Goal: Obtain resource: Download file/media

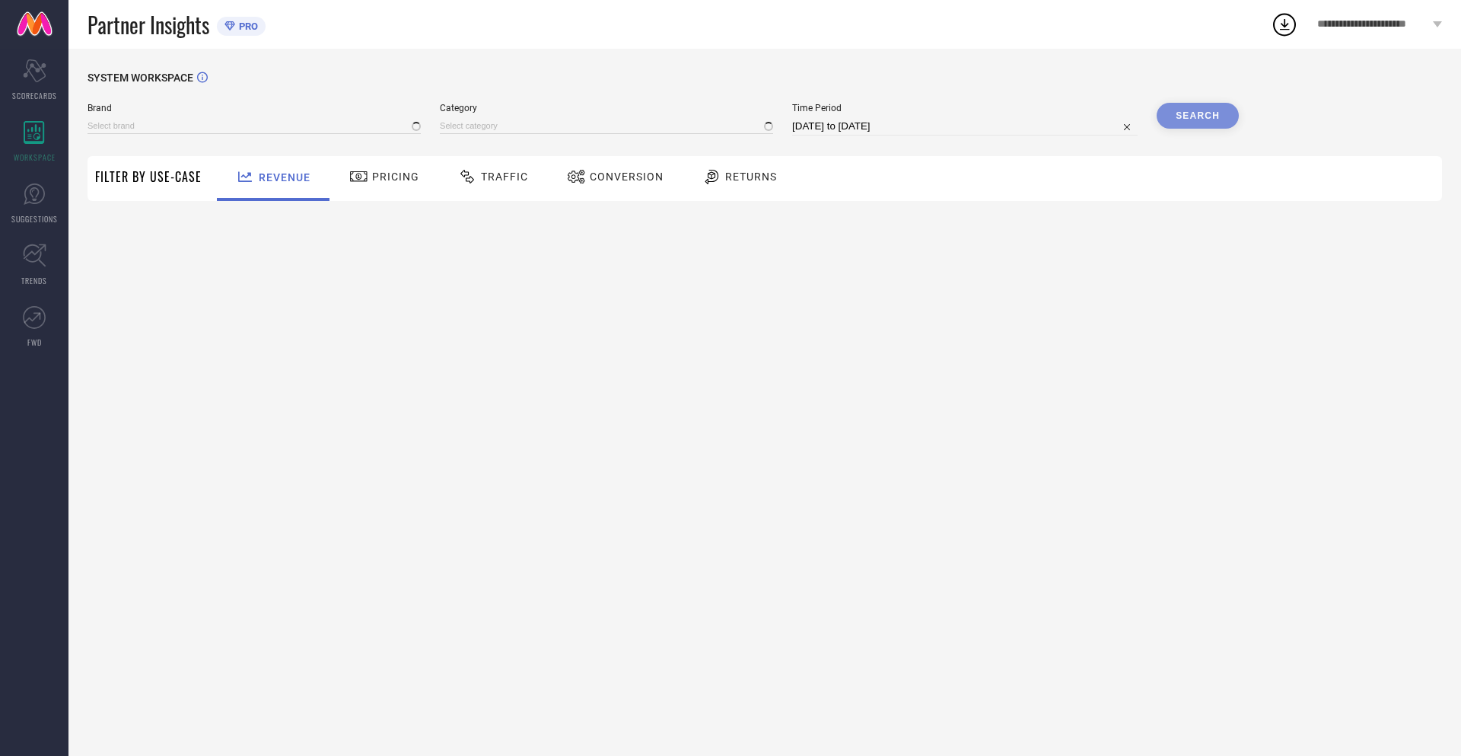
type input "NIKE"
type input "All"
click at [610, 178] on span "Conversion" at bounding box center [627, 176] width 74 height 12
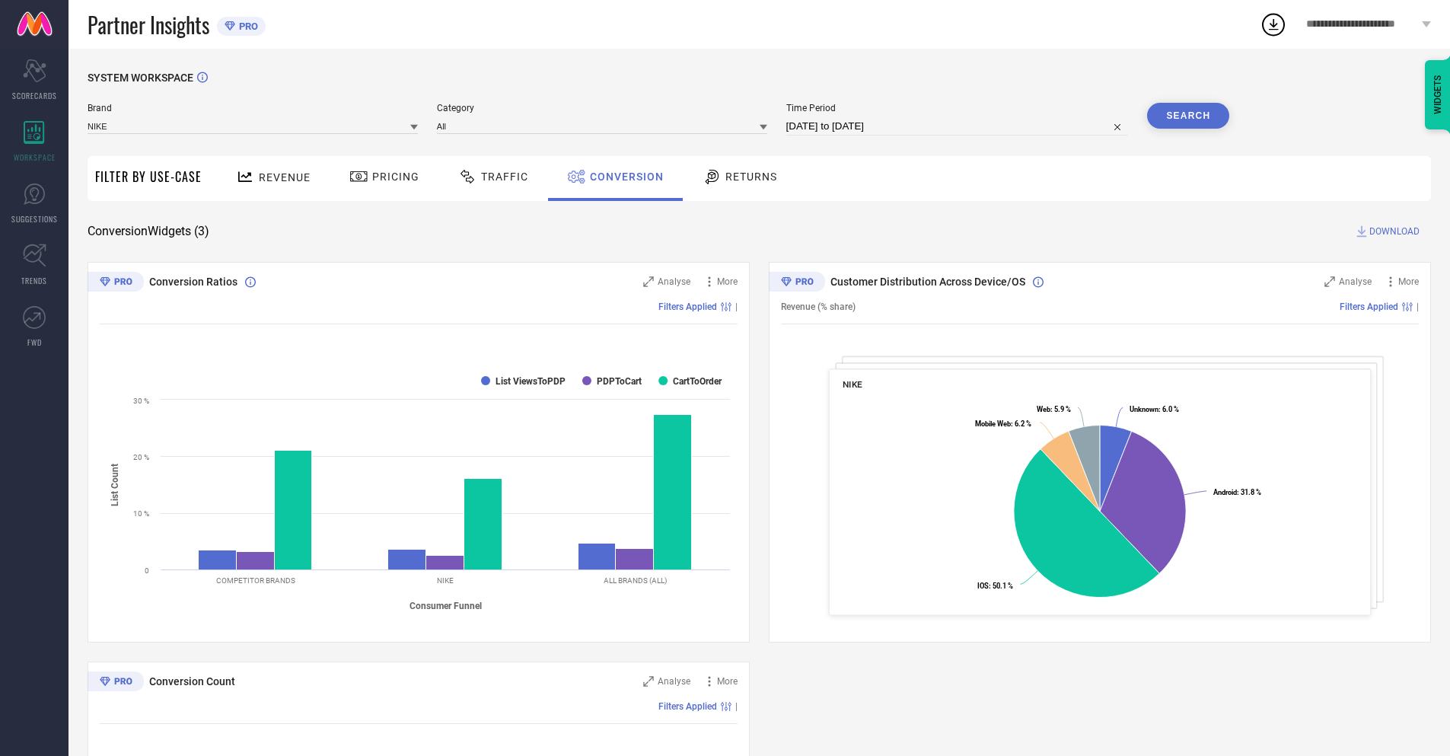
click at [956, 126] on input "05-08-2025 to 04-09-2025" at bounding box center [957, 126] width 342 height 18
select select "7"
select select "2025"
select select "8"
select select "2025"
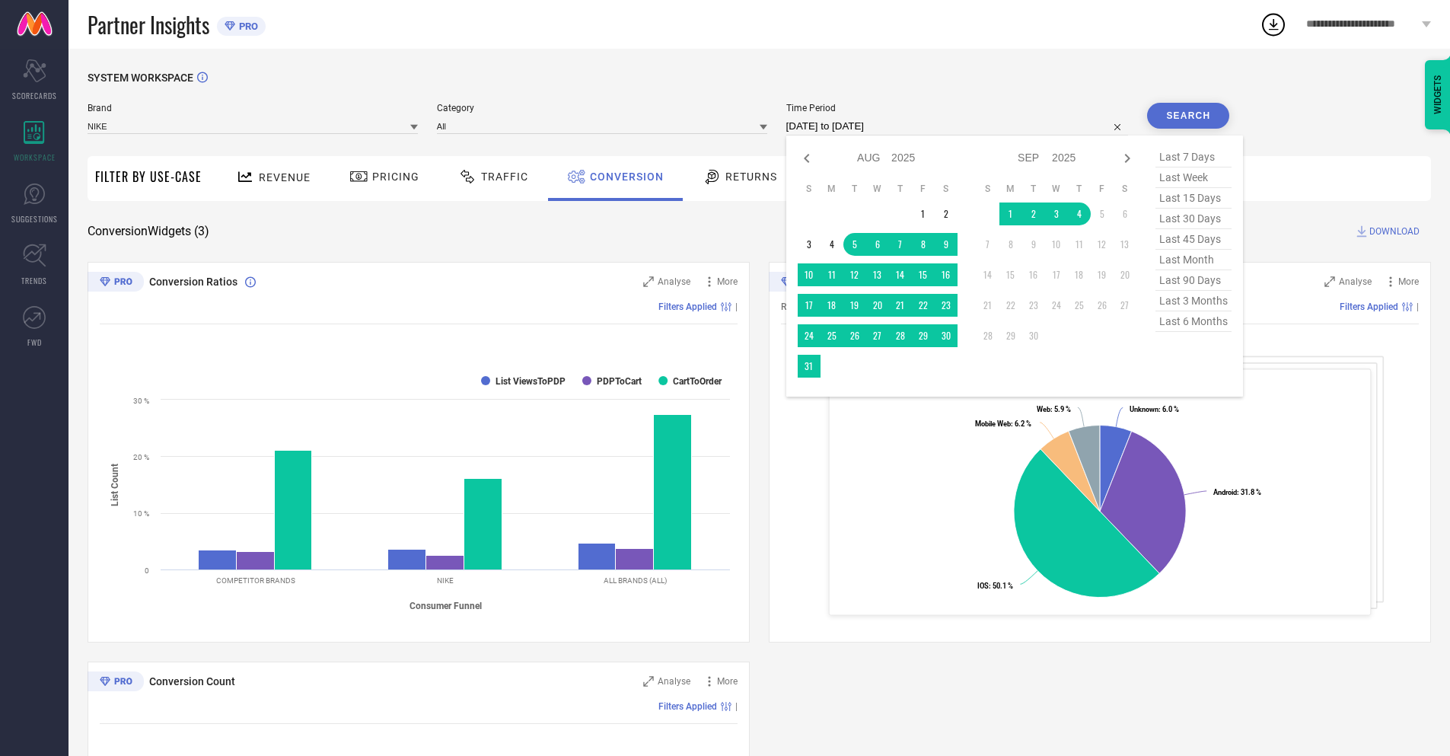
select select "8"
select select "2025"
select select "9"
select select "2025"
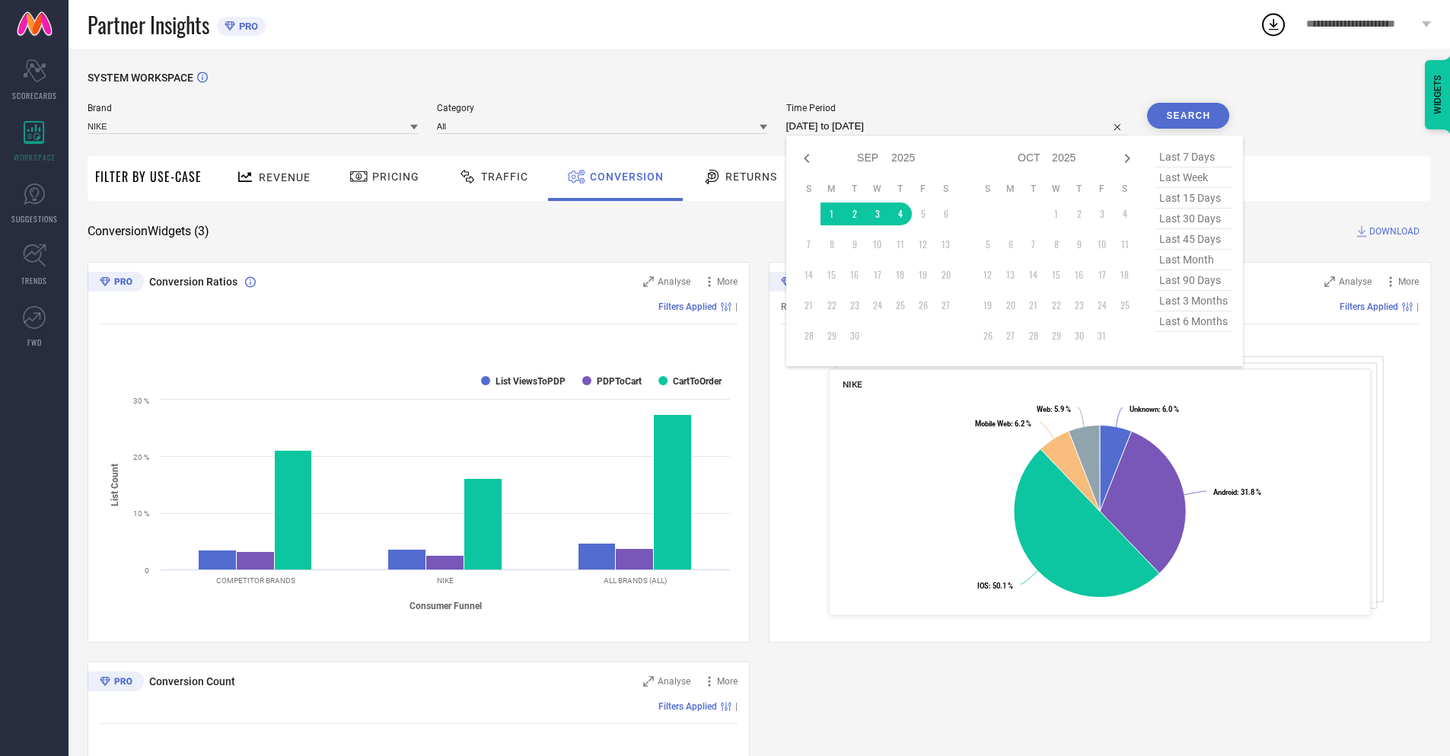
click at [897, 214] on td "4" at bounding box center [900, 213] width 23 height 23
type input "04-09-2025 to 04-09-2025"
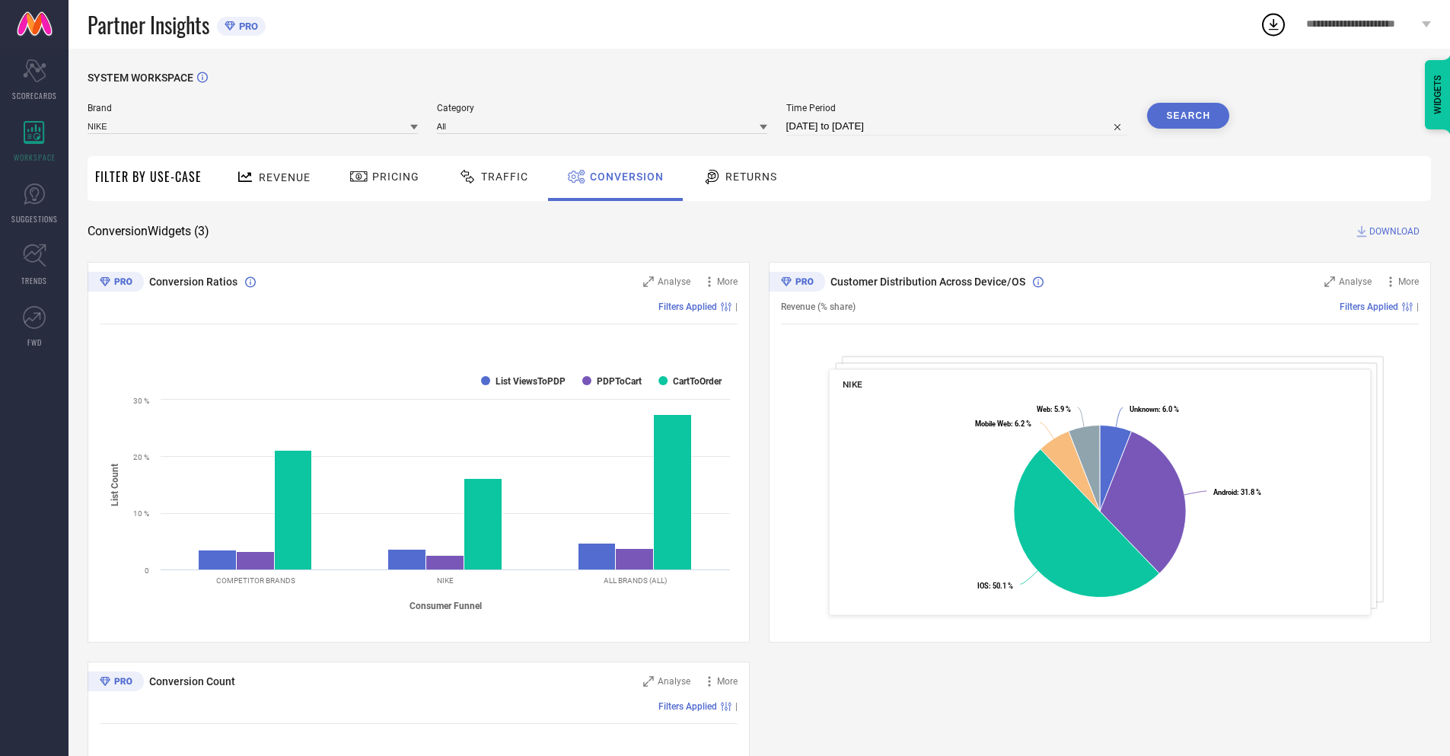
click at [1188, 116] on button "Search" at bounding box center [1188, 116] width 82 height 26
click at [1394, 231] on span "DOWNLOAD" at bounding box center [1394, 231] width 50 height 15
